Goal: Transaction & Acquisition: Subscribe to service/newsletter

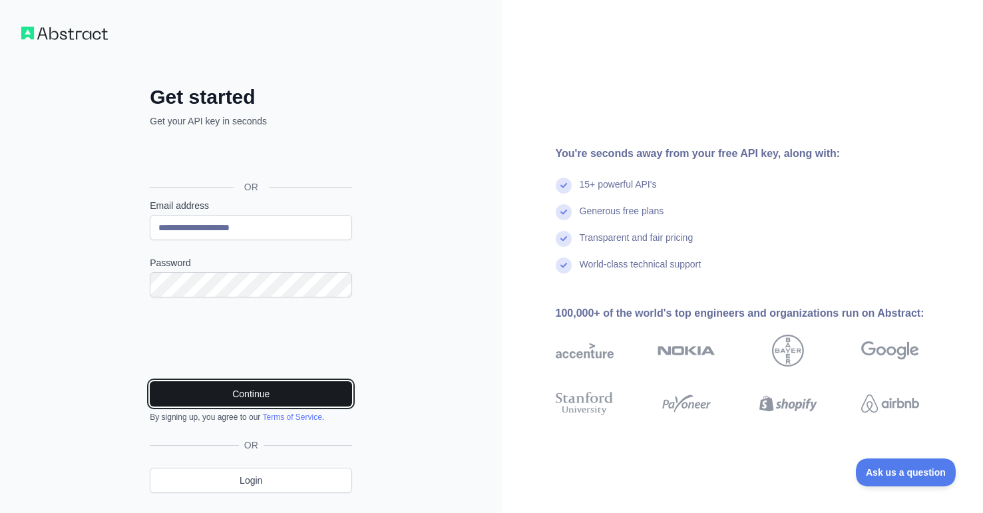
click at [233, 402] on button "Continue" at bounding box center [251, 393] width 202 height 25
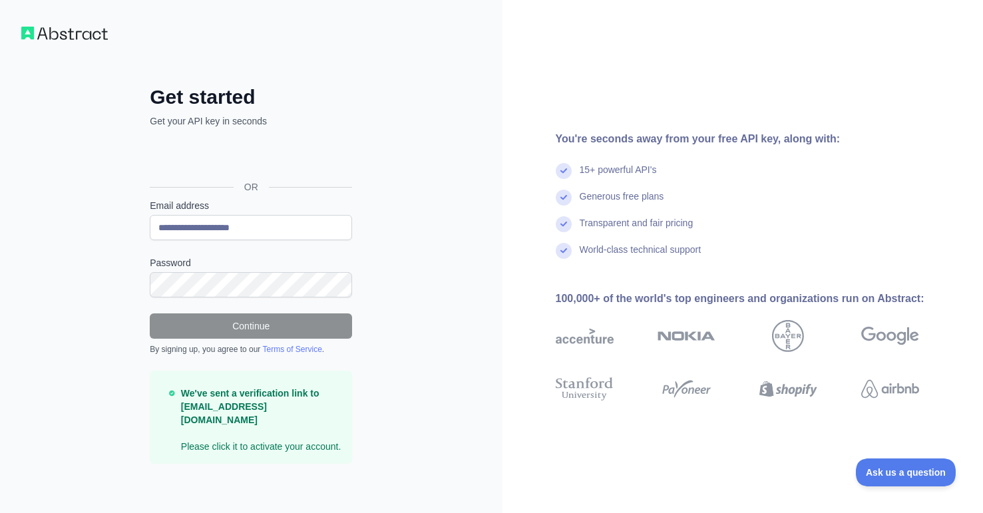
click at [435, 292] on div "**********" at bounding box center [251, 258] width 502 height 517
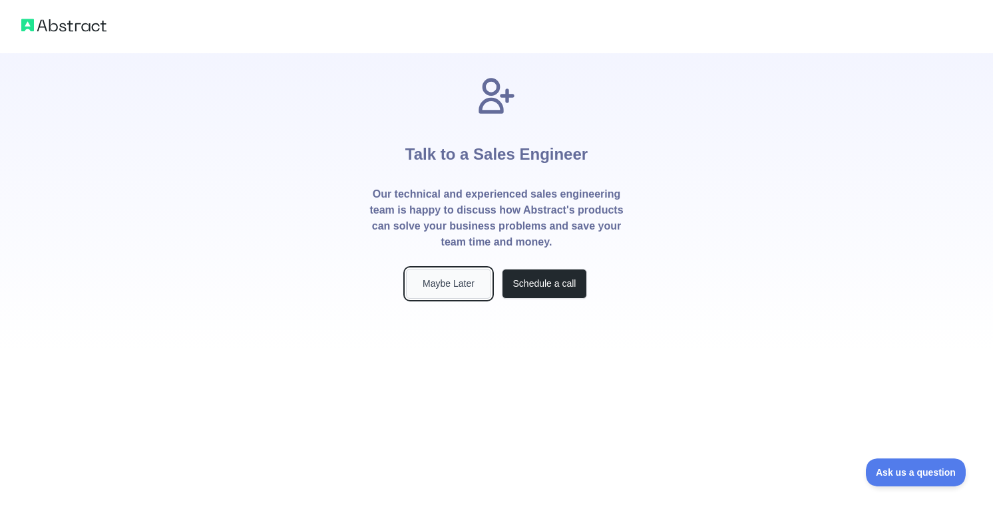
click at [474, 278] on button "Maybe Later" at bounding box center [448, 284] width 85 height 30
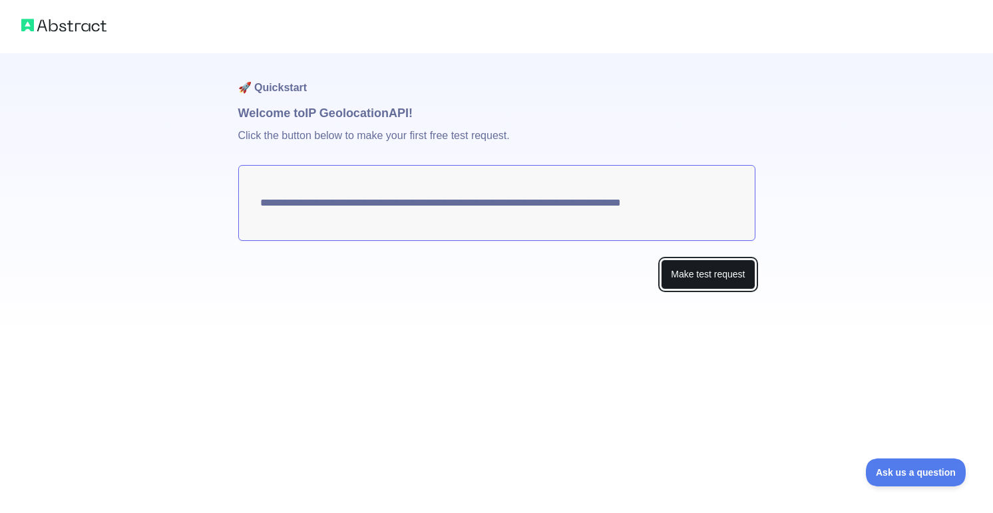
click at [681, 279] on button "Make test request" at bounding box center [708, 275] width 94 height 30
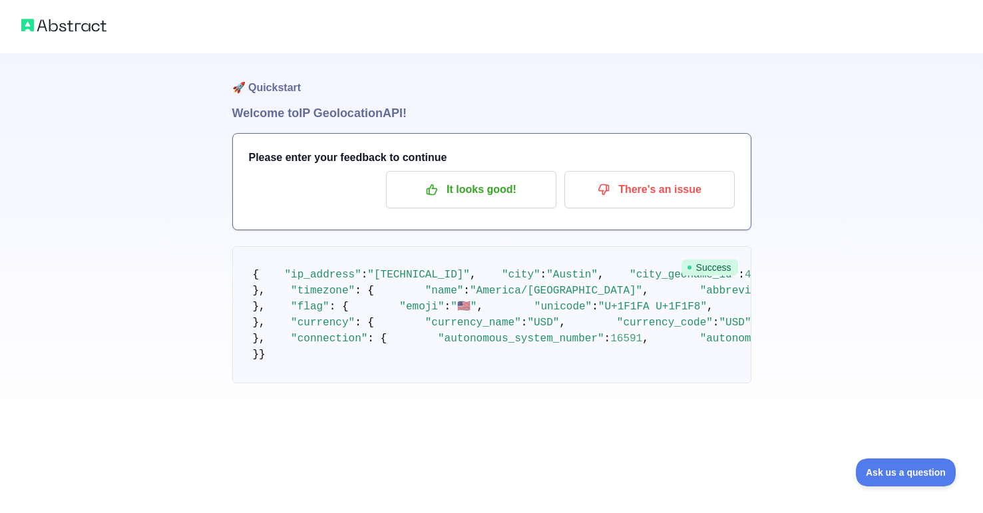
click at [86, 27] on img at bounding box center [63, 25] width 85 height 19
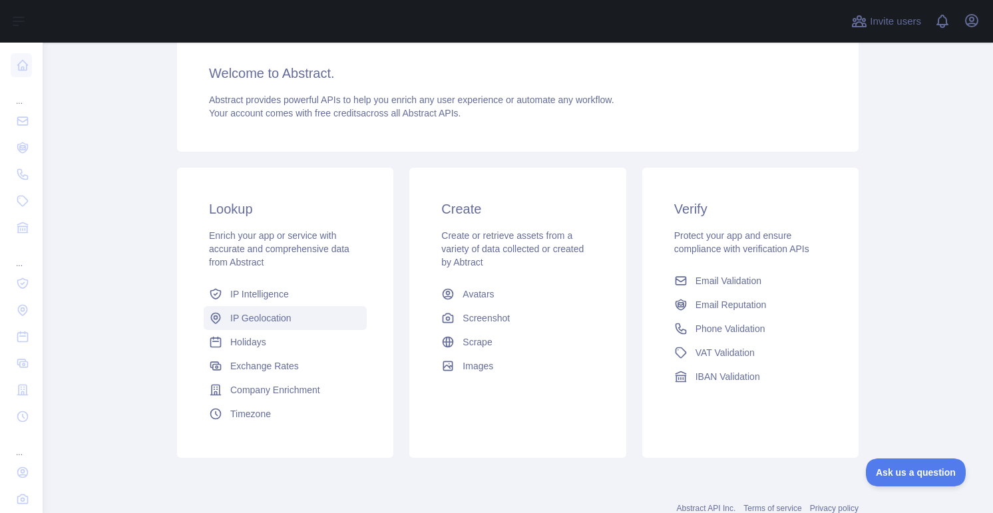
scroll to position [108, 0]
click at [266, 300] on link "IP Intelligence" at bounding box center [285, 293] width 163 height 24
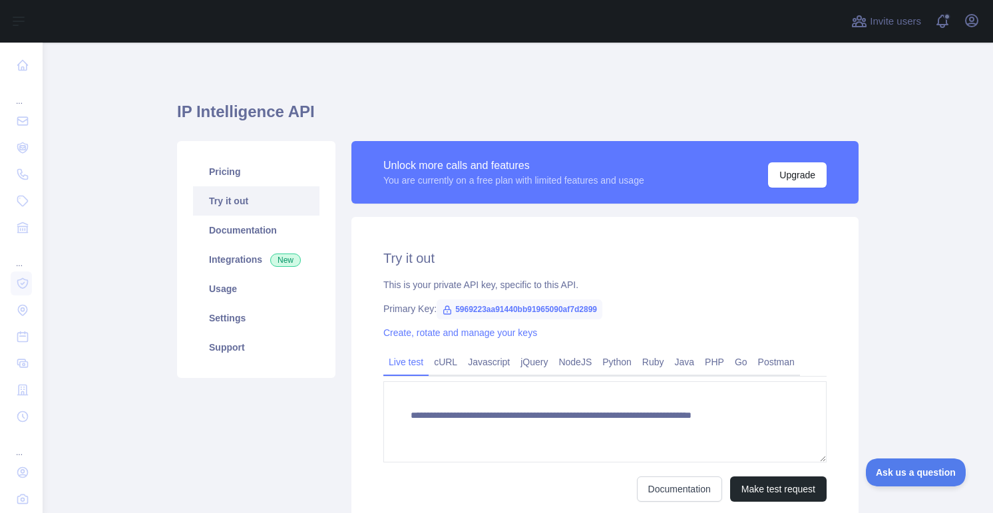
type textarea "**********"
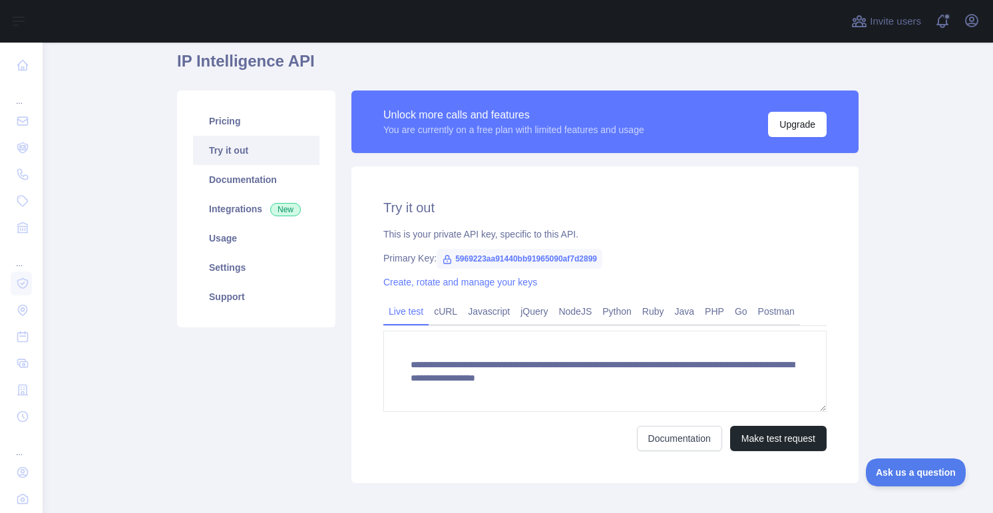
scroll to position [55, 0]
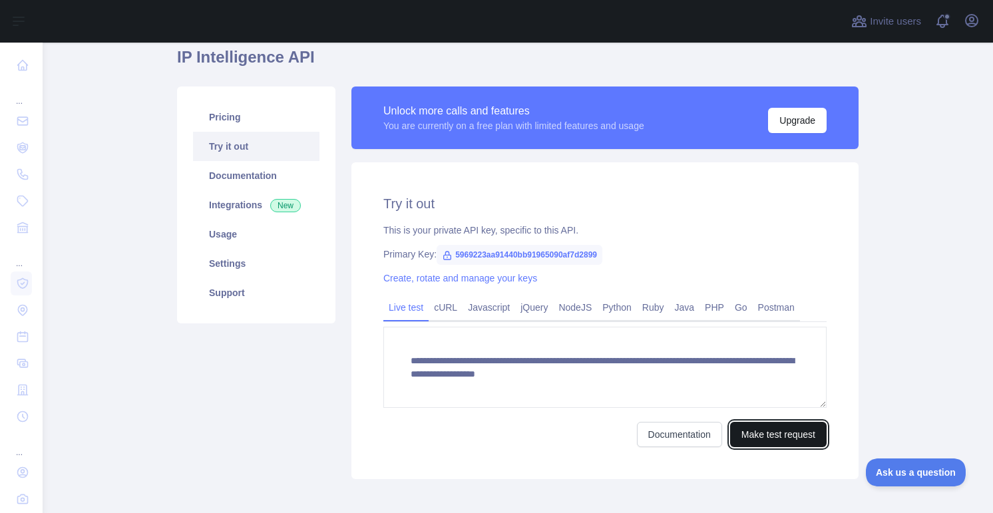
click at [756, 435] on button "Make test request" at bounding box center [778, 434] width 97 height 25
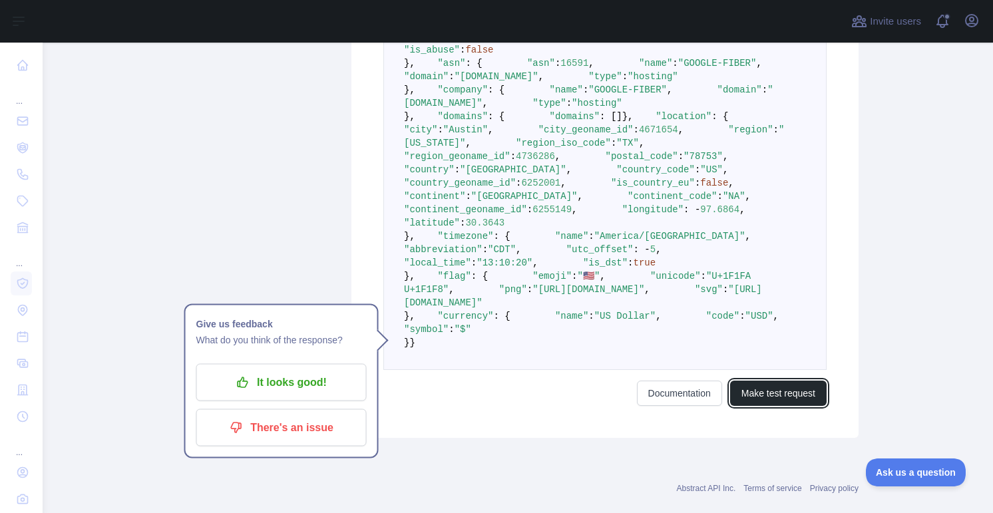
scroll to position [493, 0]
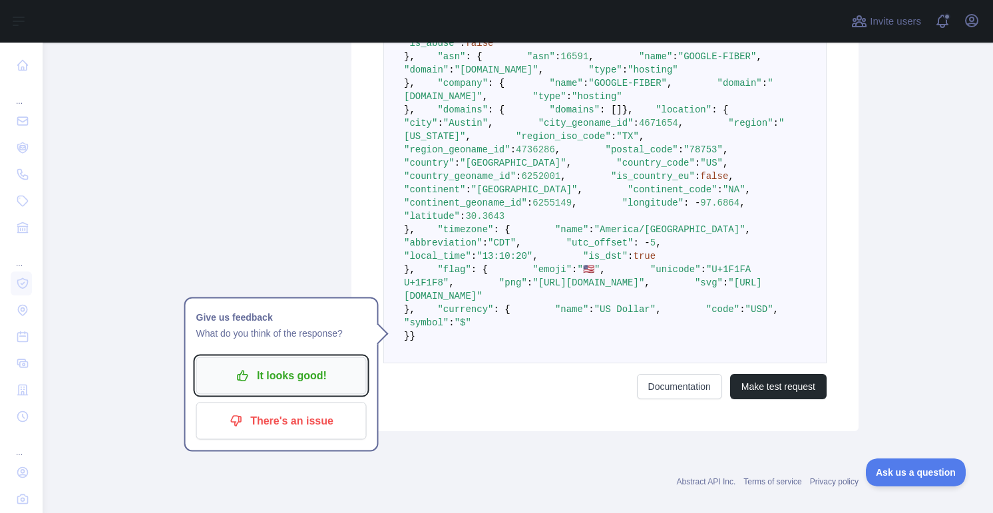
click at [300, 385] on p "It looks good!" at bounding box center [281, 376] width 150 height 23
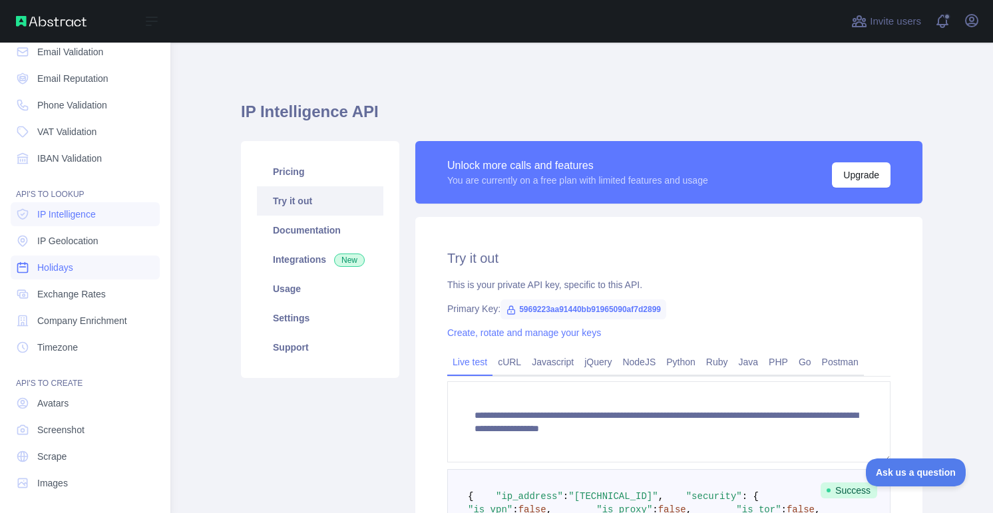
scroll to position [73, 0]
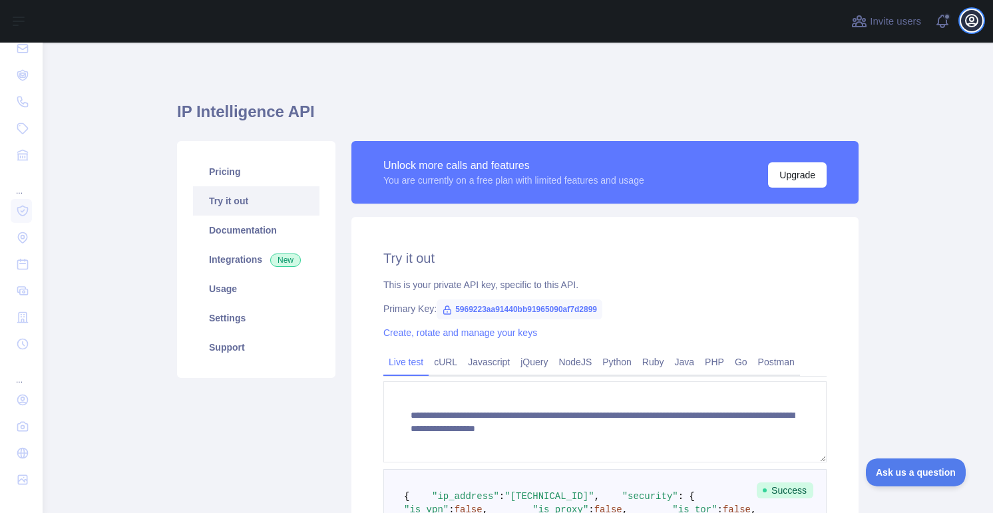
click at [980, 25] on button "Open user menu" at bounding box center [971, 20] width 21 height 21
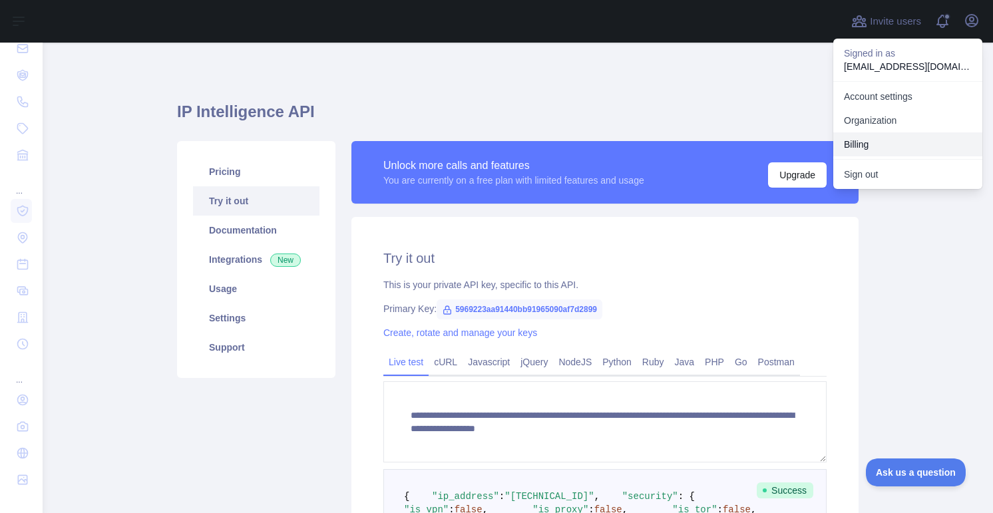
click at [841, 140] on button "Billing" at bounding box center [907, 144] width 149 height 24
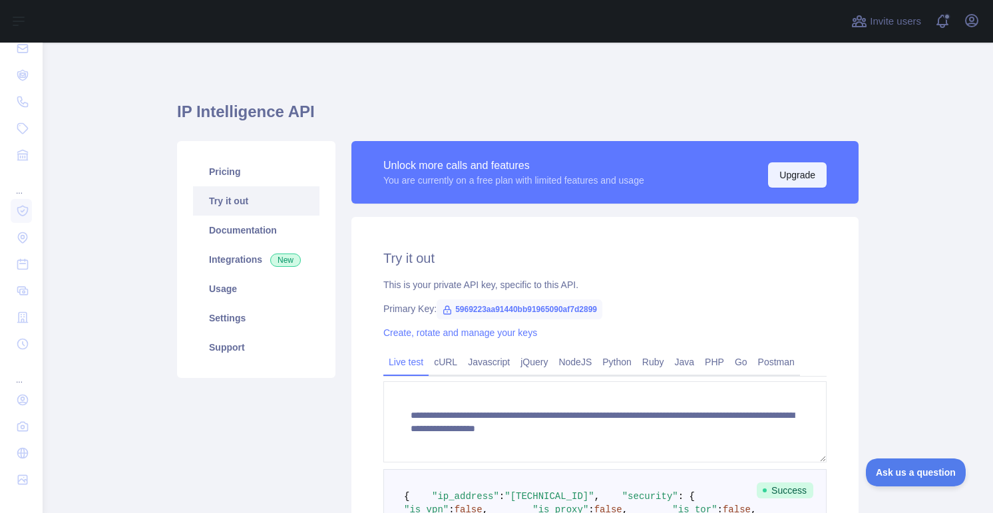
click at [792, 171] on button "Upgrade" at bounding box center [797, 174] width 59 height 25
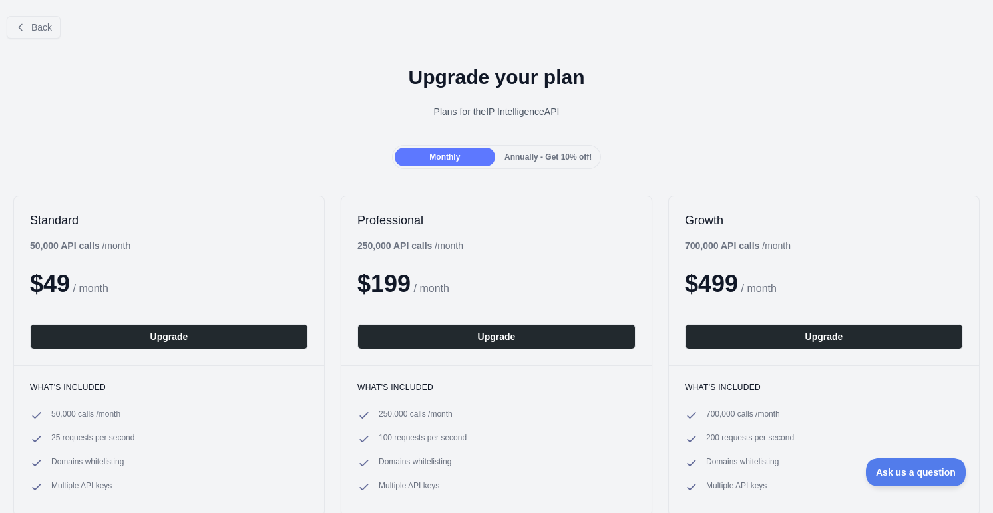
click at [535, 158] on span "Annually - Get 10% off!" at bounding box center [547, 156] width 87 height 9
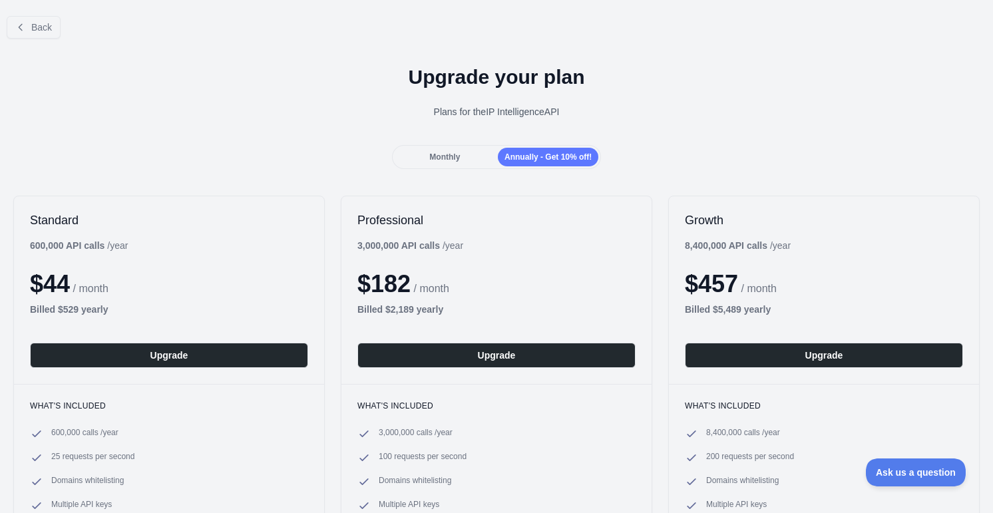
click at [438, 152] on span "Monthly" at bounding box center [444, 156] width 31 height 9
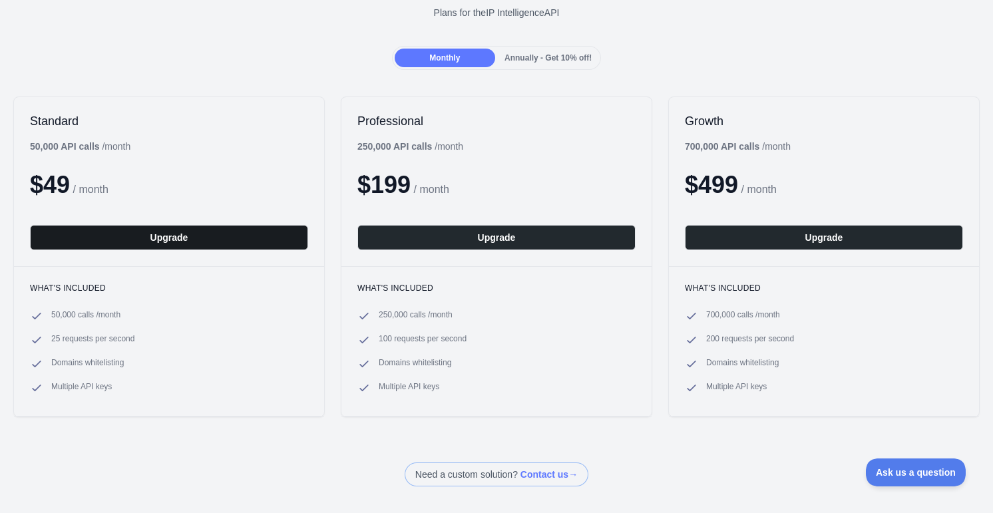
scroll to position [104, 0]
